Goal: Task Accomplishment & Management: Manage account settings

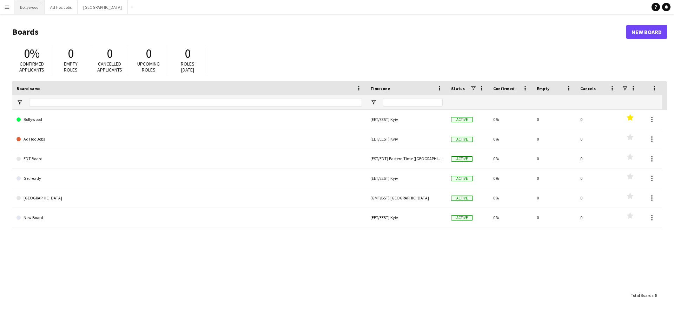
click at [36, 10] on button "Bollywood Close" at bounding box center [29, 7] width 30 height 14
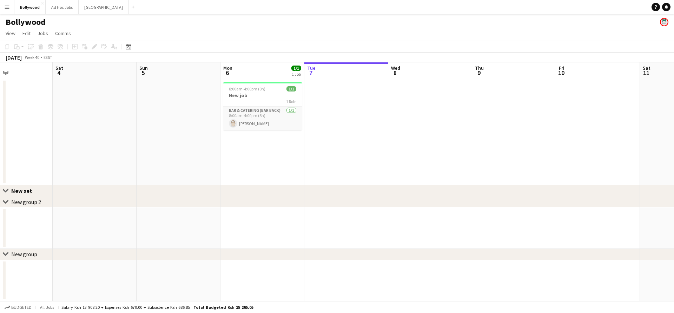
drag, startPoint x: 172, startPoint y: 144, endPoint x: 305, endPoint y: 136, distance: 133.3
click at [305, 136] on app-calendar-viewport "Wed 1 Thu 2 Fri 3 Sat 4 Sun 5 Mon 6 1/1 1 Job Tue 7 Wed 8 Thu 9 Fri 10 Sat 11 S…" at bounding box center [337, 181] width 674 height 239
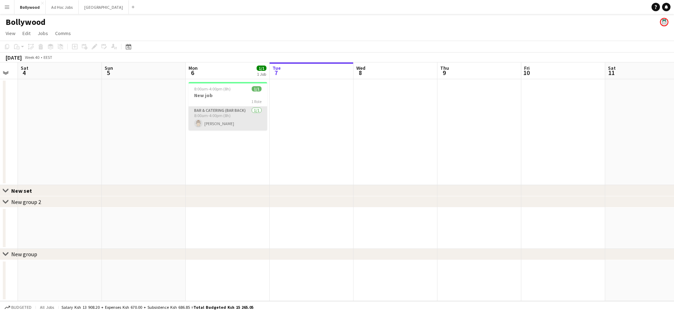
click at [207, 124] on app-card-role "Bar & Catering (Bar Back) [DATE] 8:00am-4:00pm (8h) [PERSON_NAME]" at bounding box center [228, 119] width 79 height 24
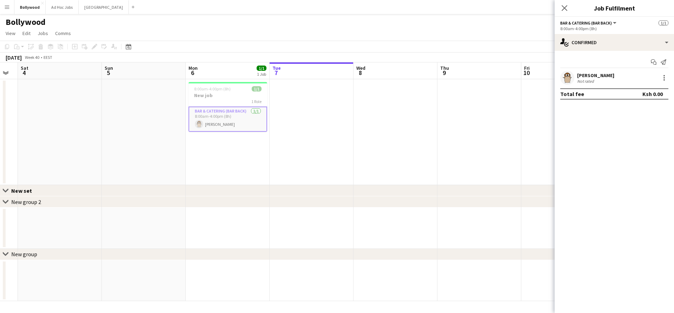
click at [622, 70] on div "Start chat Send notification [PERSON_NAME] Not rated Total fee Ksh 0.00" at bounding box center [614, 78] width 119 height 54
click at [620, 74] on div "[PERSON_NAME] Not rated" at bounding box center [614, 78] width 119 height 14
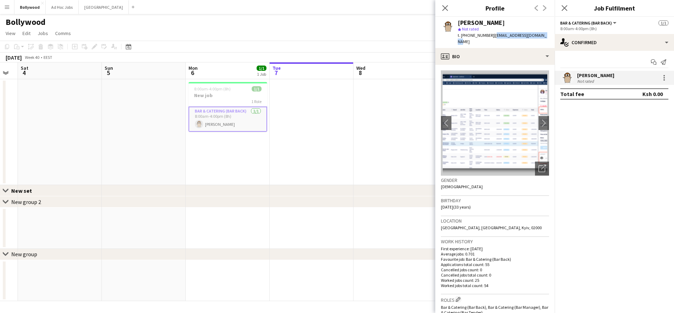
drag, startPoint x: 491, startPoint y: 36, endPoint x: 551, endPoint y: 36, distance: 60.0
click at [551, 36] on app-profile-header "[PERSON_NAME] star Not rated t. [PHONE_NUMBER] | [EMAIL_ADDRESS][DOMAIN_NAME]" at bounding box center [494, 32] width 119 height 31
drag, startPoint x: 547, startPoint y: 35, endPoint x: 490, endPoint y: 35, distance: 56.9
click at [490, 35] on app-profile-header "[PERSON_NAME] star Not rated t. [PHONE_NUMBER] | [EMAIL_ADDRESS][DOMAIN_NAME]" at bounding box center [494, 32] width 119 height 31
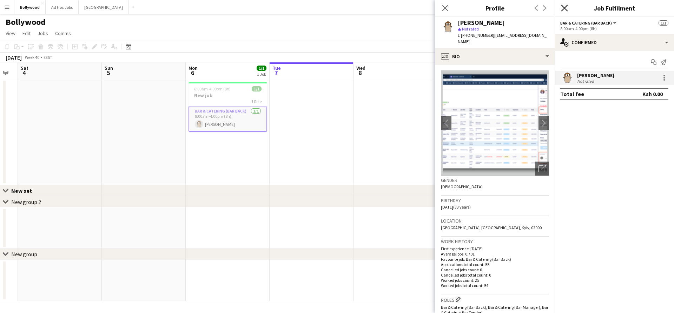
copy span "[EMAIL_ADDRESS][DOMAIN_NAME]"
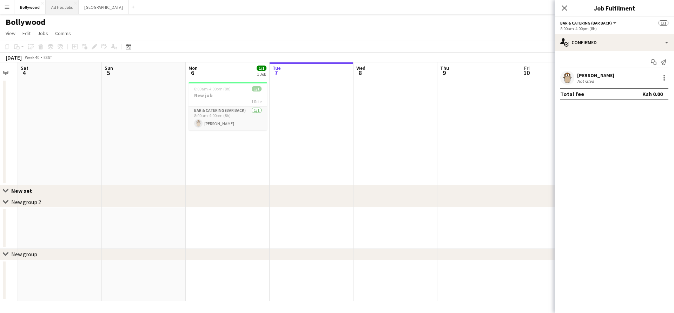
click at [69, 4] on button "Ad Hoc Jobs Close" at bounding box center [62, 7] width 33 height 14
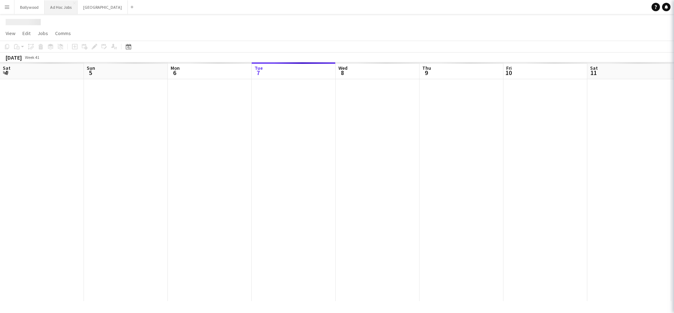
scroll to position [0, 168]
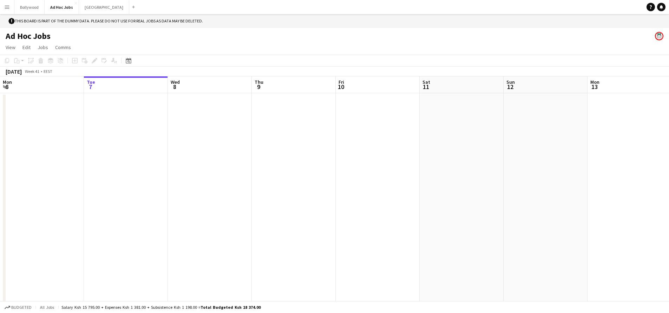
click at [12, 5] on button "Menu" at bounding box center [7, 7] width 14 height 14
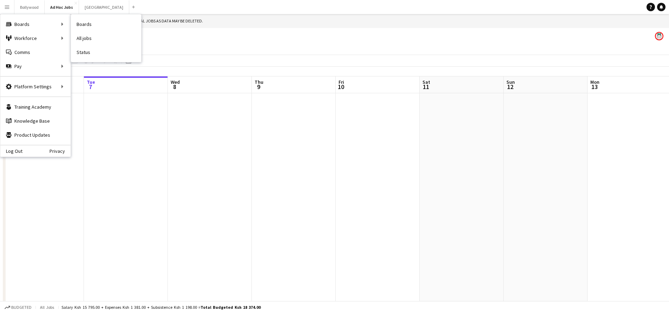
click at [84, 22] on link "Boards" at bounding box center [106, 24] width 70 height 14
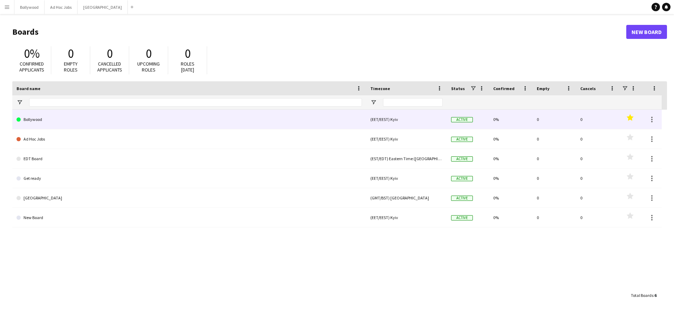
click at [68, 121] on link "Bollywood" at bounding box center [188, 120] width 345 height 20
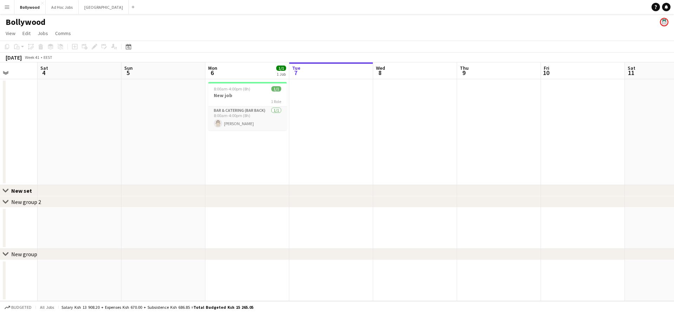
scroll to position [0, 185]
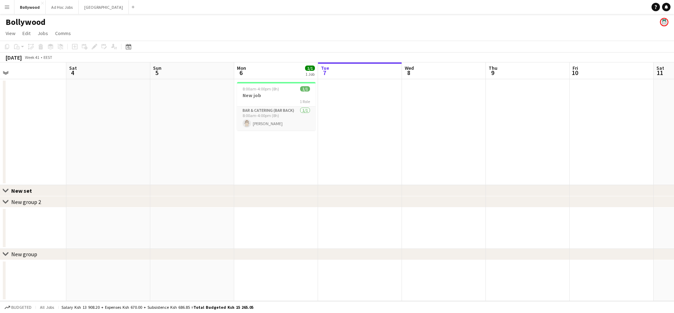
drag, startPoint x: 68, startPoint y: 119, endPoint x: 302, endPoint y: 101, distance: 234.8
click at [302, 101] on app-calendar-viewport "Wed 1 Thu 2 Fri 3 Sat 4 Sun 5 Mon 6 1/1 1 Job Tue 7 Wed 8 Thu 9 Fri 10 Sat 11 S…" at bounding box center [337, 181] width 674 height 239
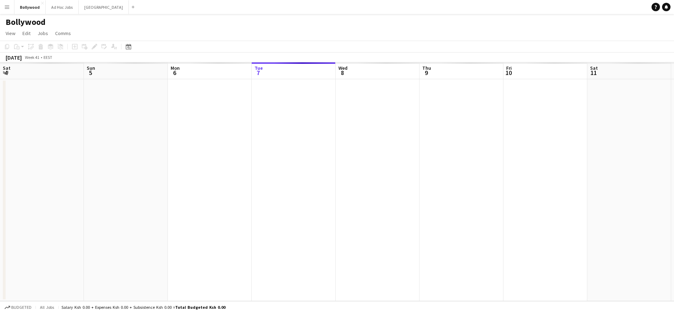
scroll to position [0, 168]
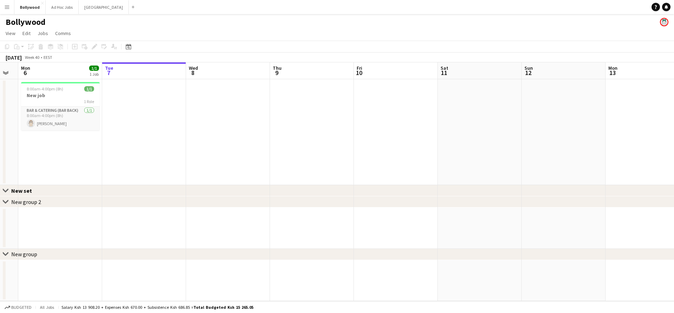
drag, startPoint x: 61, startPoint y: 102, endPoint x: 113, endPoint y: 105, distance: 52.4
click at [116, 102] on app-calendar-viewport "Sat 4 Sun 5 Mon 6 1/1 1 Job Tue 7 Wed 8 Thu 9 Fri 10 Sat 11 Sun 12 Mon 13 Tue 1…" at bounding box center [337, 181] width 674 height 239
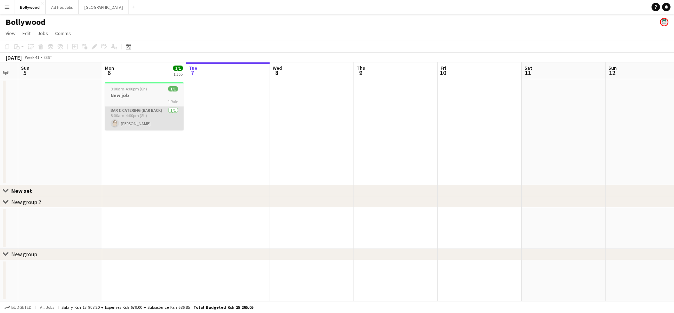
scroll to position [0, 192]
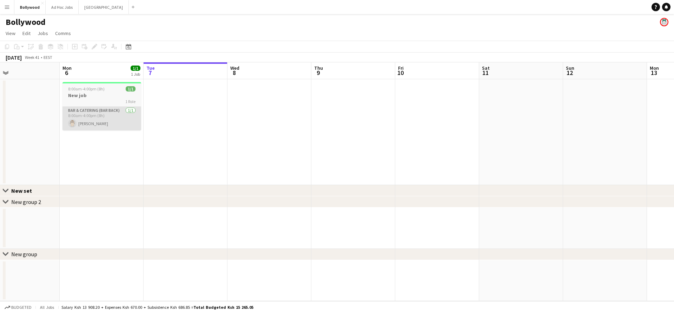
click at [108, 112] on app-card-role "Bar & Catering (Bar Back) [DATE] 8:00am-4:00pm (8h) [PERSON_NAME]" at bounding box center [101, 119] width 79 height 24
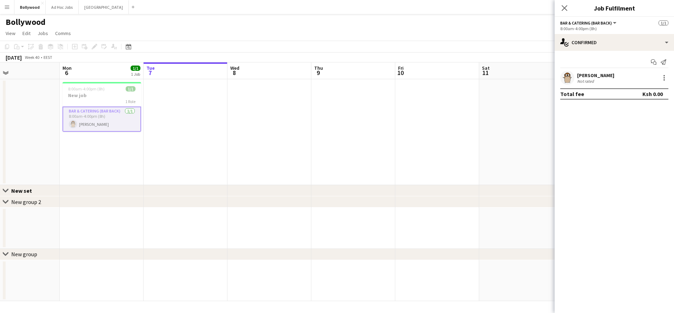
click at [572, 82] on app-user-avatar at bounding box center [567, 78] width 14 height 14
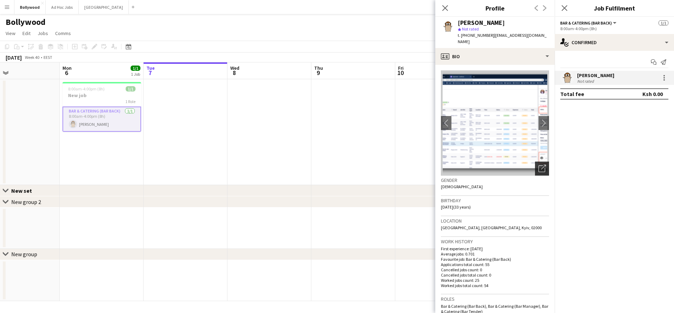
click at [535, 162] on div "Open photos pop-in" at bounding box center [542, 169] width 14 height 14
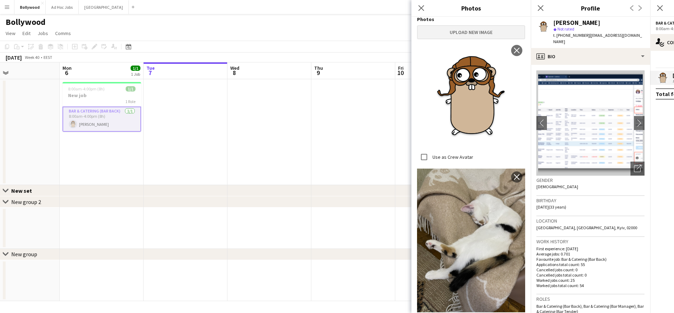
scroll to position [0, 0]
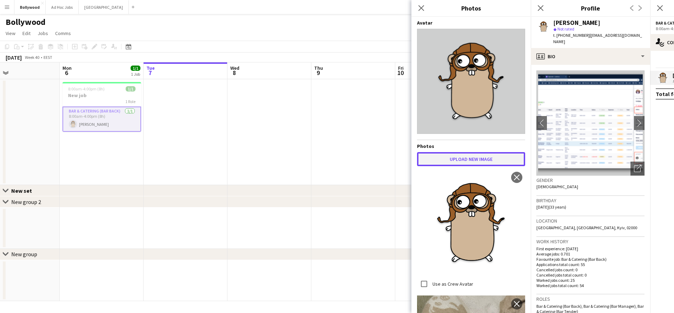
click at [472, 152] on button "Upload new image" at bounding box center [471, 159] width 108 height 14
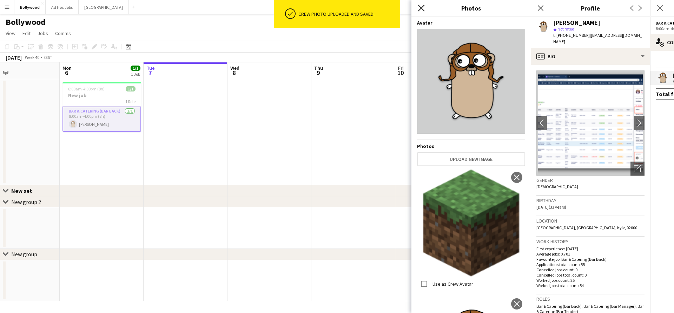
click at [421, 9] on icon "Close pop-in" at bounding box center [421, 8] width 7 height 7
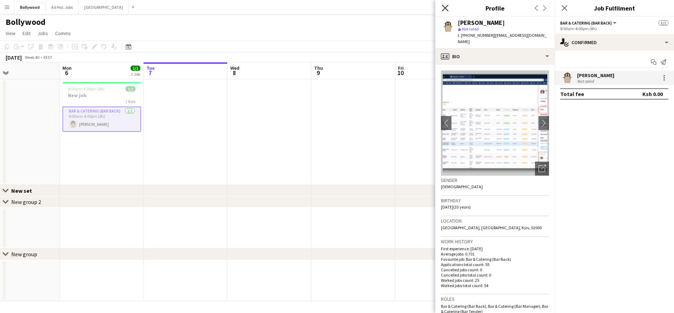
click at [448, 6] on icon "Close pop-in" at bounding box center [445, 8] width 7 height 7
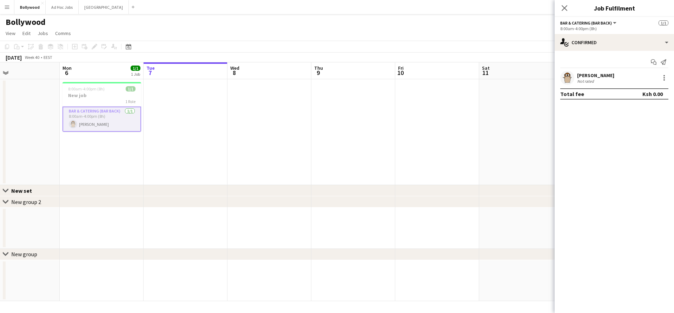
click at [452, 115] on app-date-cell at bounding box center [437, 132] width 84 height 106
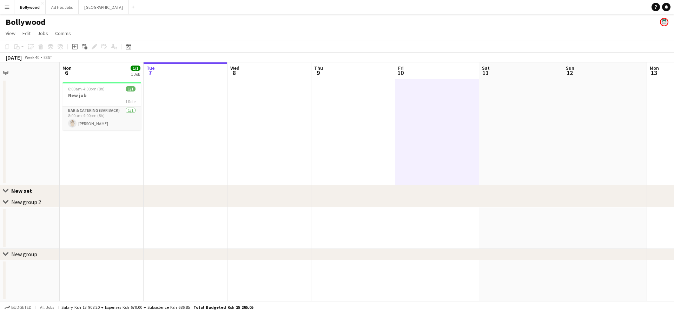
click at [177, 97] on app-date-cell at bounding box center [186, 132] width 84 height 106
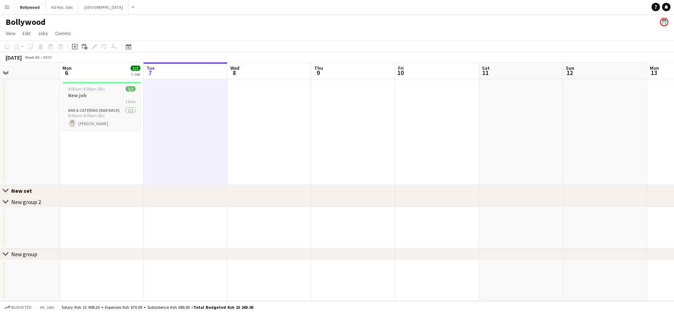
click at [115, 95] on h3 "New job" at bounding box center [101, 95] width 79 height 6
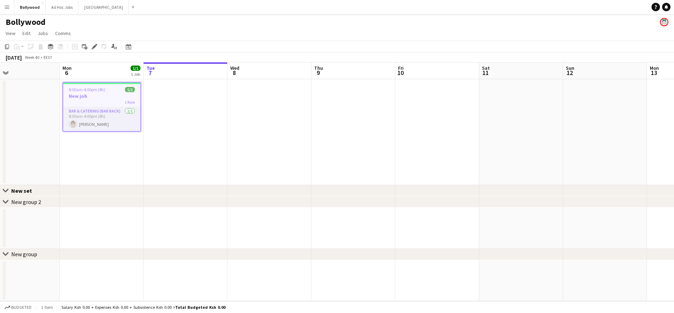
click at [144, 99] on app-date-cell at bounding box center [186, 132] width 84 height 106
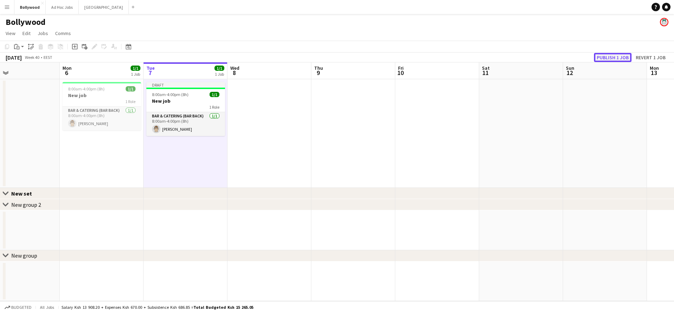
click at [602, 59] on button "Publish 1 job" at bounding box center [613, 57] width 38 height 9
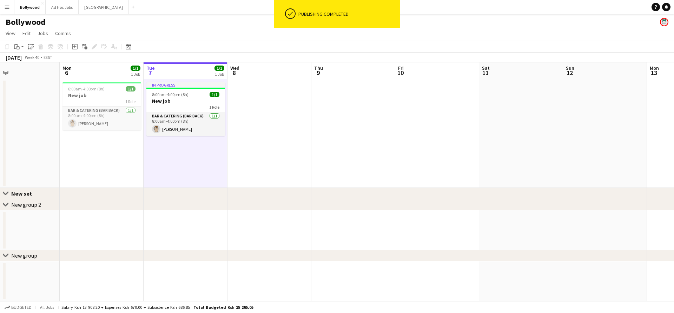
click at [11, 7] on button "Menu" at bounding box center [7, 7] width 14 height 14
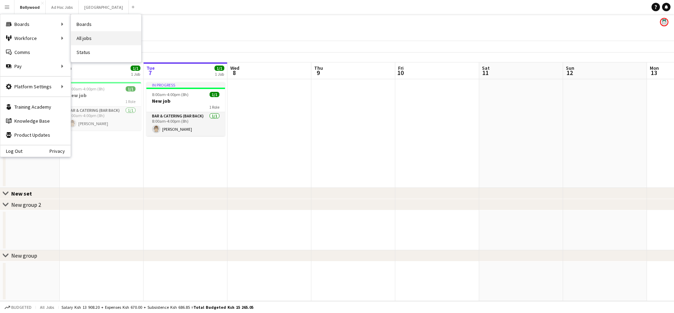
click at [117, 31] on link "All jobs" at bounding box center [106, 38] width 70 height 14
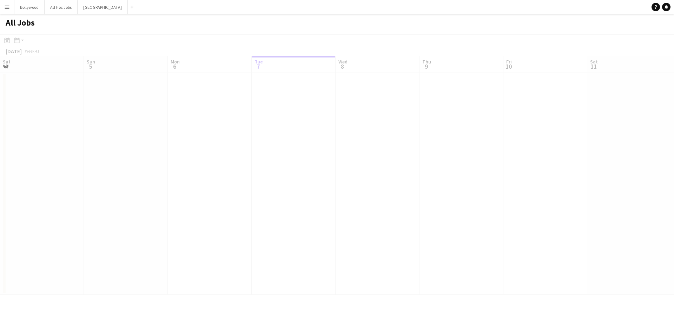
scroll to position [0, 168]
